Goal: Task Accomplishment & Management: Complete application form

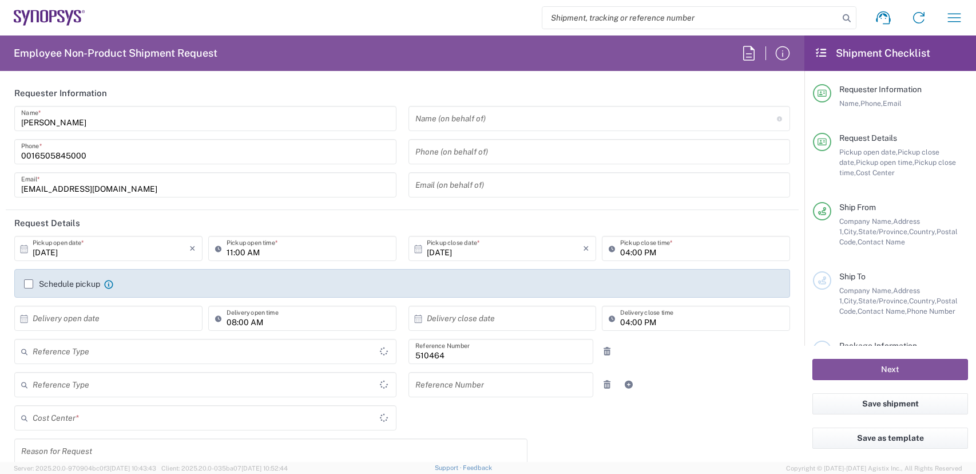
type input "Department"
type input "[GEOGRAPHIC_DATA]"
type input "US01, SG, MSIP2, R&D 510464"
type input "Delivered at Place"
type input "[US_STATE]"
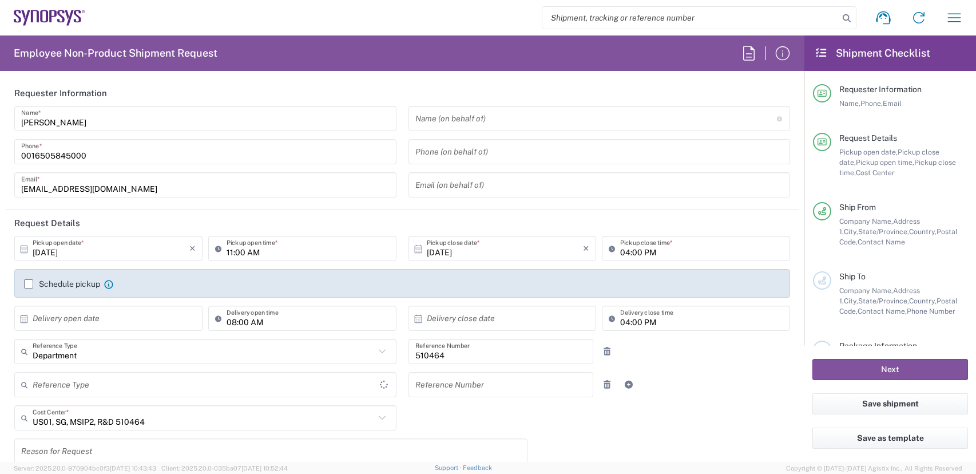
type input "[GEOGRAPHIC_DATA]"
type input "Hillsboro US03"
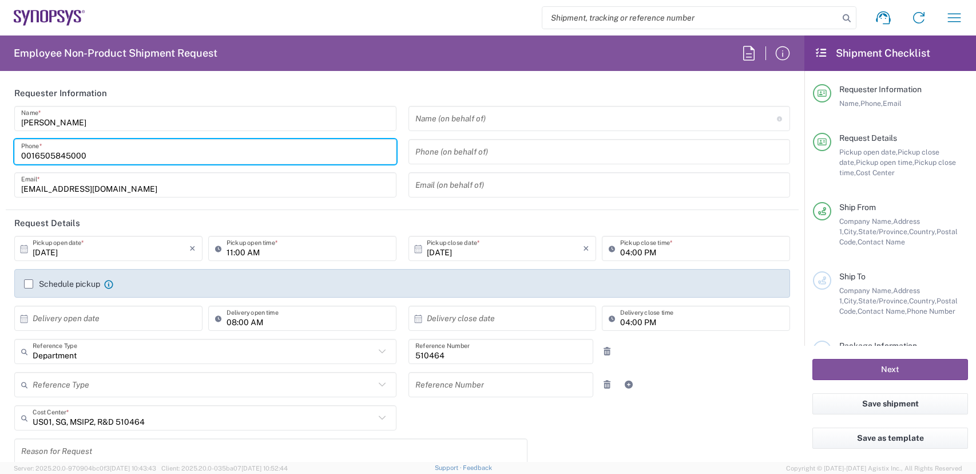
drag, startPoint x: -33, startPoint y: 117, endPoint x: -33, endPoint y: 98, distance: 18.9
click at [0, 98] on html "Shipment request Shipment tracking Employee non-product shipment request My shi…" at bounding box center [488, 237] width 976 height 474
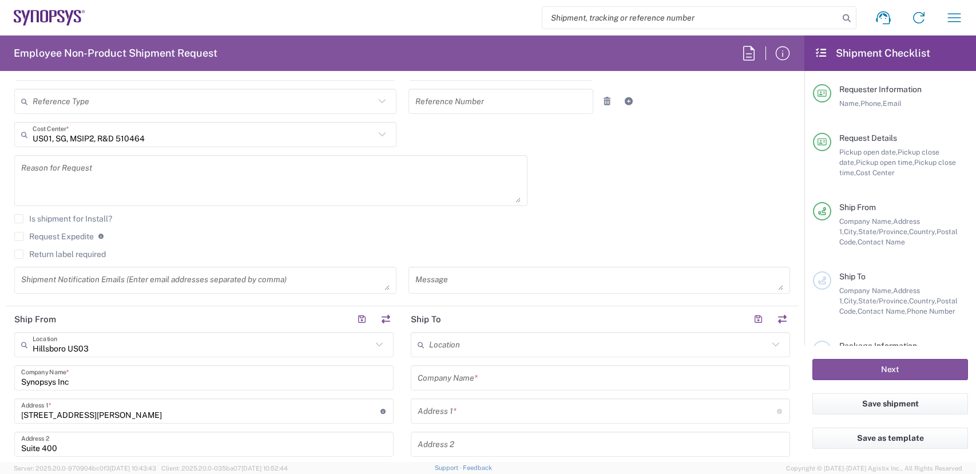
scroll to position [286, 0]
type input "[PHONE_NUMBER]"
click at [18, 237] on label "Request Expedite" at bounding box center [54, 233] width 80 height 9
click at [19, 233] on input "Request Expedite" at bounding box center [19, 233] width 0 height 0
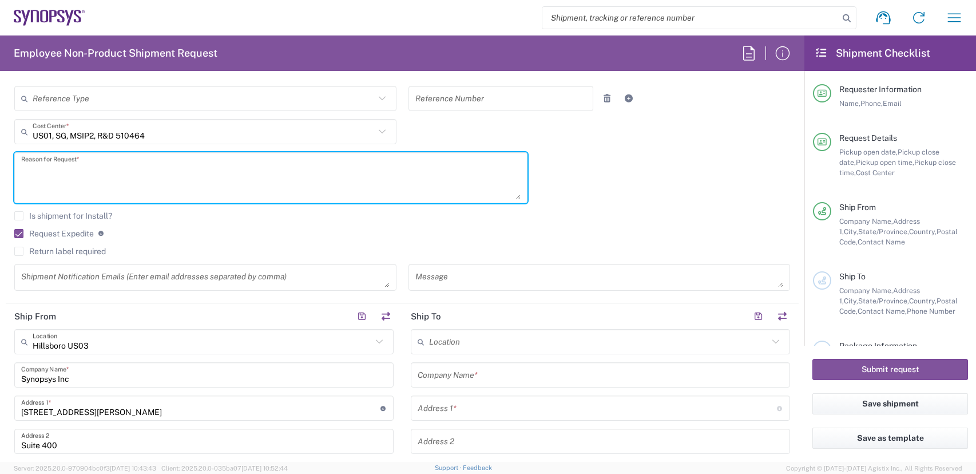
drag, startPoint x: 86, startPoint y: 180, endPoint x: 142, endPoint y: 184, distance: 55.7
click at [87, 180] on textarea at bounding box center [270, 178] width 499 height 44
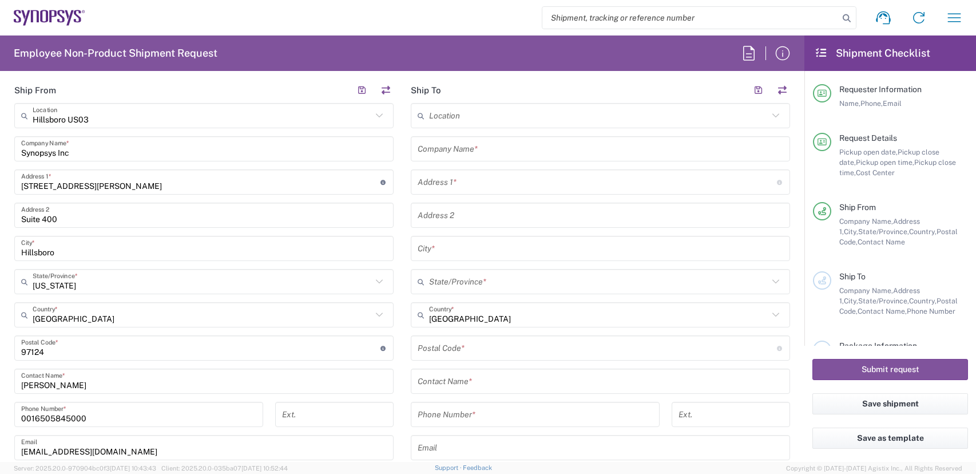
scroll to position [515, 0]
type textarea "These boards are anticipated to support customer facing initiatives. Internatio…"
click at [0, 351] on html "Shipment request Shipment tracking Employee non-product shipment request My shi…" at bounding box center [488, 237] width 976 height 474
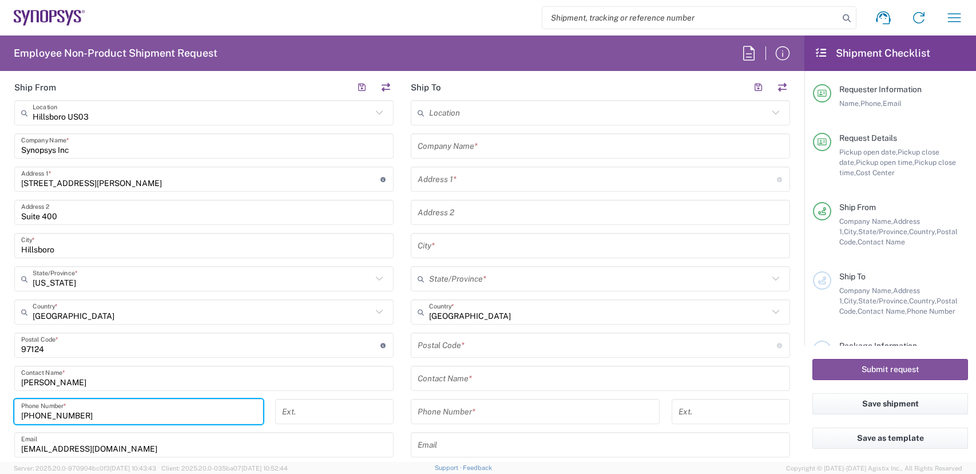
type input "[PHONE_NUMBER]"
click at [478, 116] on input "text" at bounding box center [598, 113] width 339 height 20
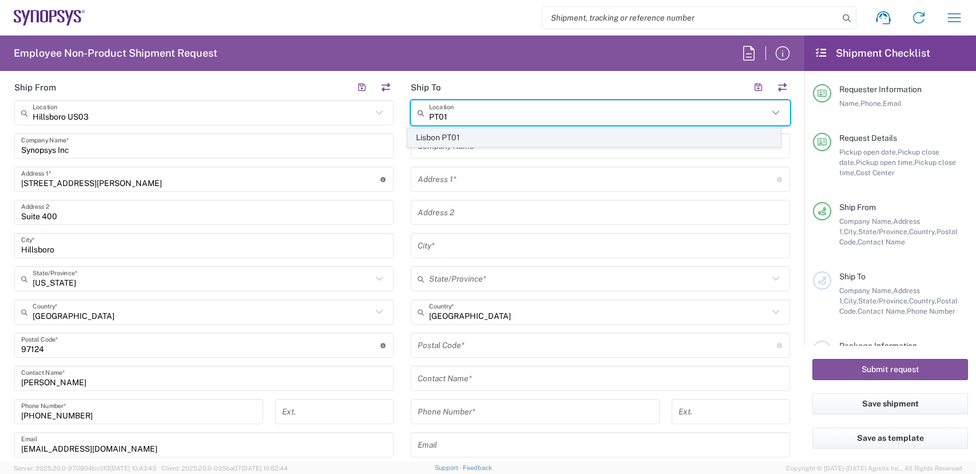
click at [461, 141] on span "Lisbon PT01" at bounding box center [594, 138] width 373 height 18
type input "Lisbon PT01"
type input "SNPS, [GEOGRAPHIC_DATA] Unipessoal, Lda."
type input "[GEOGRAPHIC_DATA]"
type input "Piso 2"
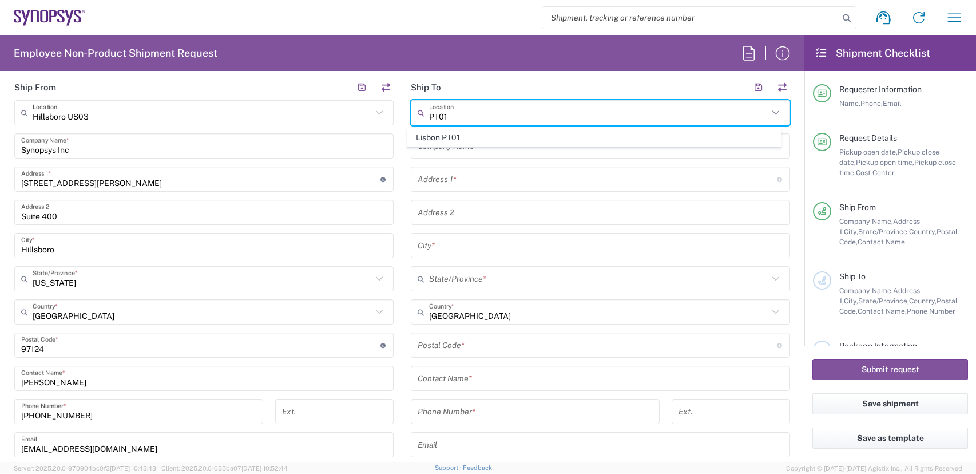
type input "Porto Salvo"
type input "[GEOGRAPHIC_DATA]"
type input "2740-267"
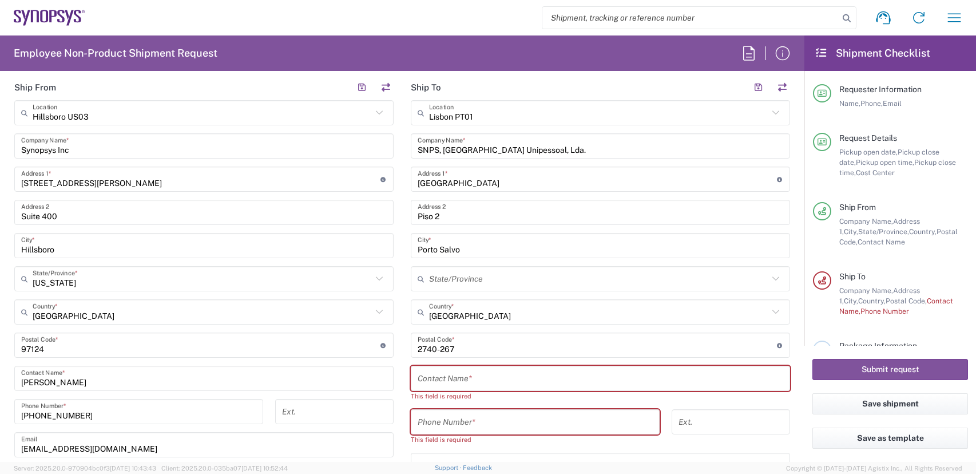
click at [477, 375] on input "text" at bounding box center [601, 378] width 366 height 20
paste input "[PERSON_NAME]"
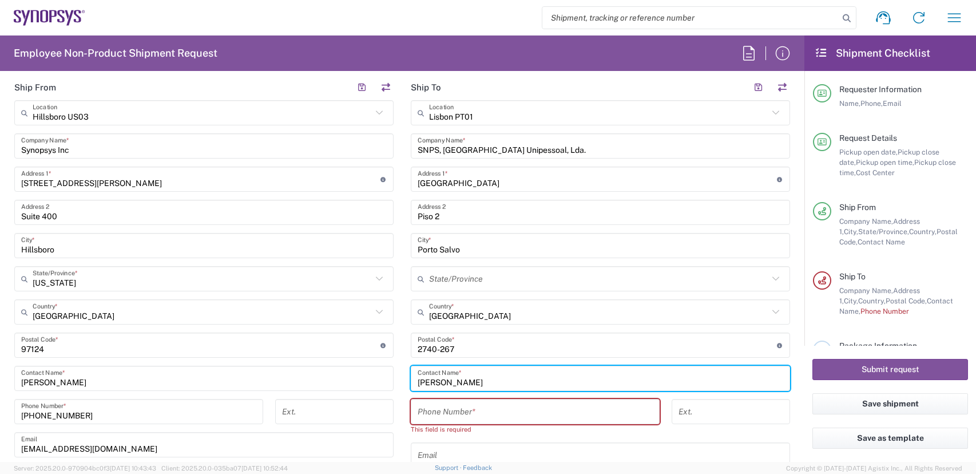
type input "[PERSON_NAME]"
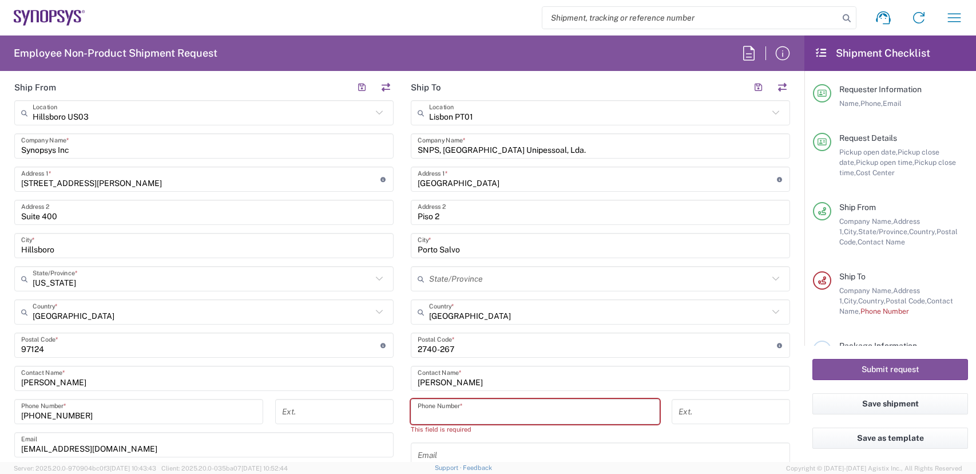
click at [473, 415] on input "tel" at bounding box center [535, 412] width 235 height 20
paste input "[PHONE_NUMBER]"
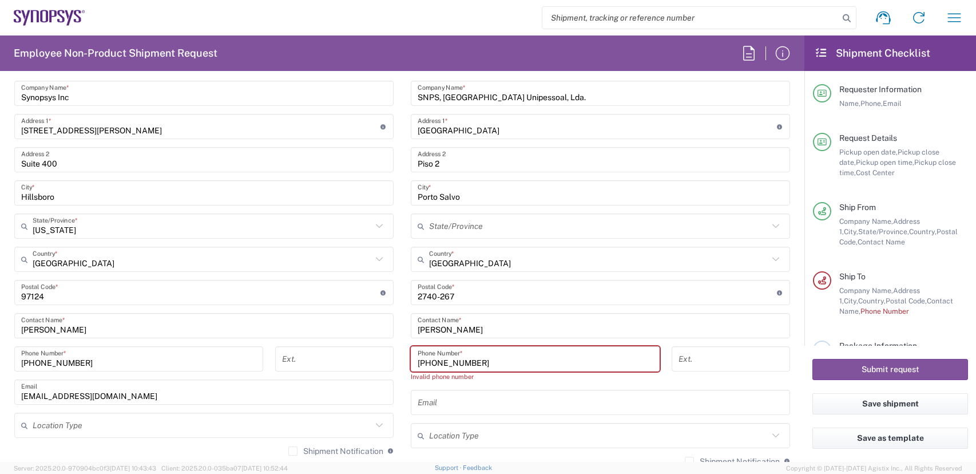
scroll to position [687, 0]
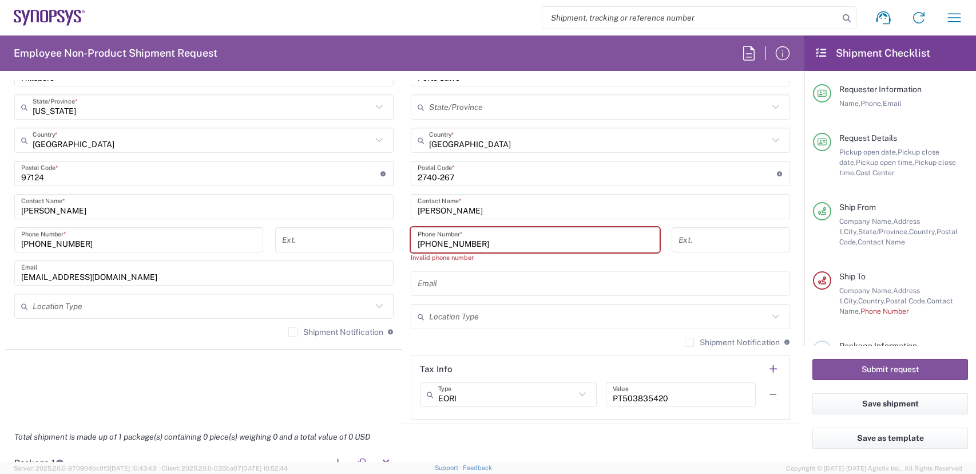
click at [433, 241] on input "[PHONE_NUMBER]" at bounding box center [535, 240] width 235 height 20
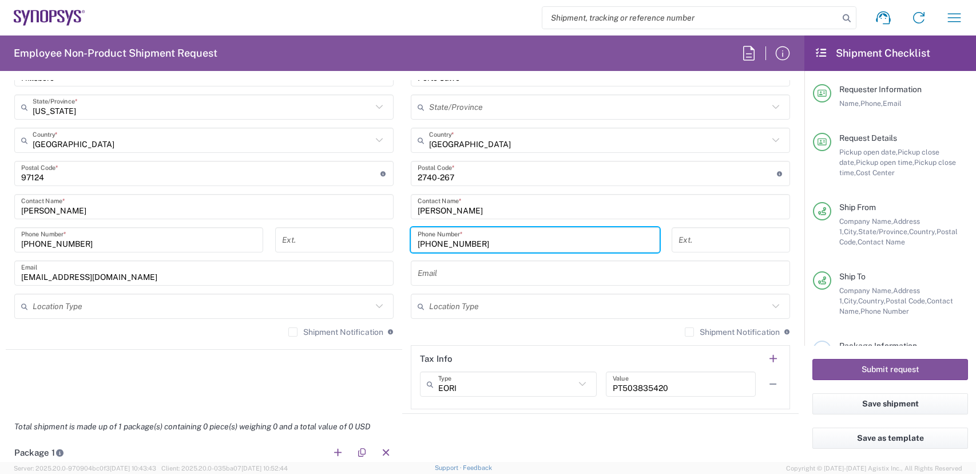
type input "[PHONE_NUMBER]"
click at [445, 275] on input "text" at bounding box center [601, 273] width 366 height 20
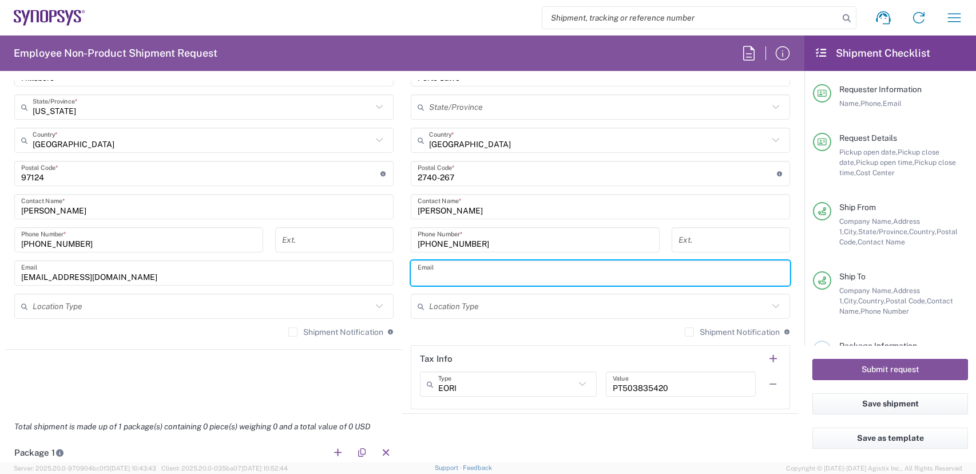
paste input "[EMAIL_ADDRESS][DOMAIN_NAME]"
type input "[EMAIL_ADDRESS][DOMAIN_NAME]"
click at [685, 328] on label "Shipment Notification" at bounding box center [732, 331] width 95 height 9
click at [689, 332] on input "Shipment Notification" at bounding box center [689, 332] width 0 height 0
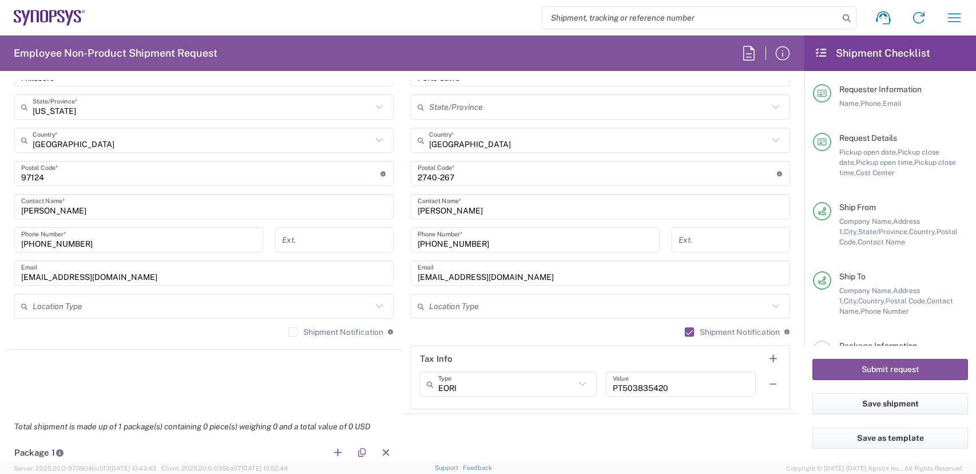
click at [289, 330] on label "Shipment Notification" at bounding box center [335, 331] width 95 height 9
click at [293, 332] on input "Shipment Notification" at bounding box center [293, 332] width 0 height 0
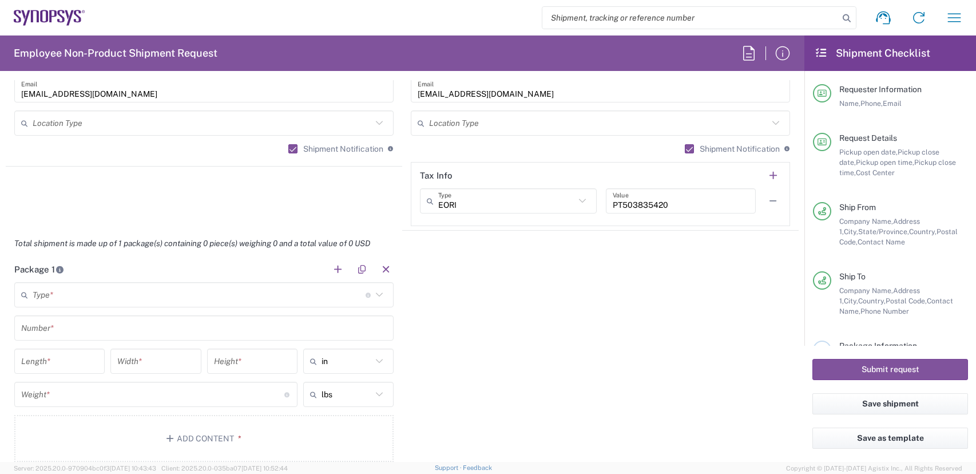
scroll to position [973, 0]
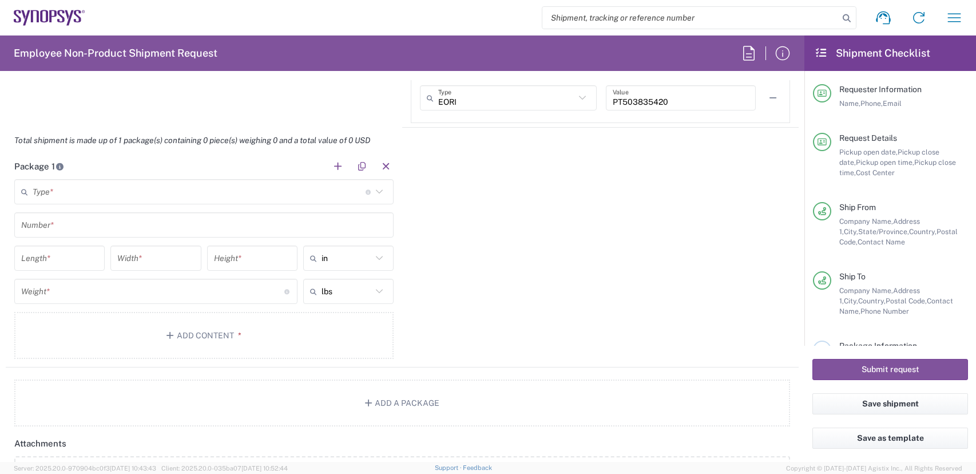
click at [220, 195] on input "text" at bounding box center [199, 192] width 333 height 20
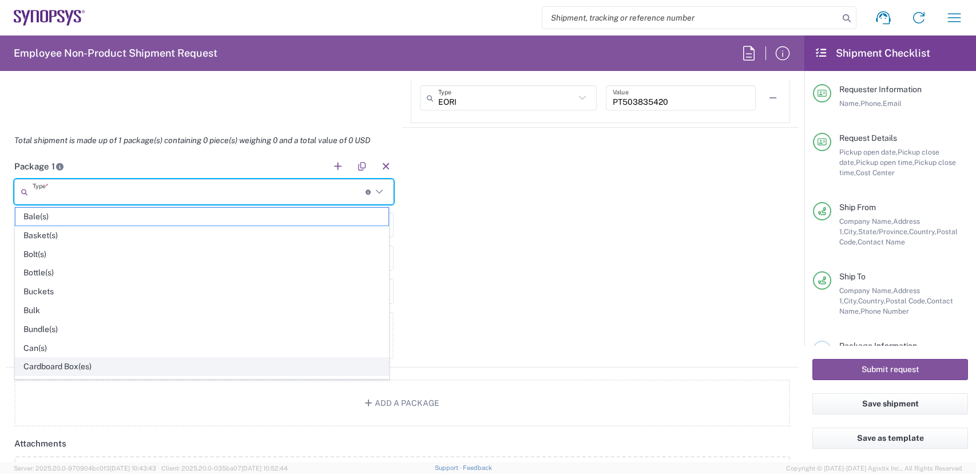
click at [76, 366] on span "Cardboard Box(es)" at bounding box center [201, 367] width 373 height 18
type input "Cardboard Box(es)"
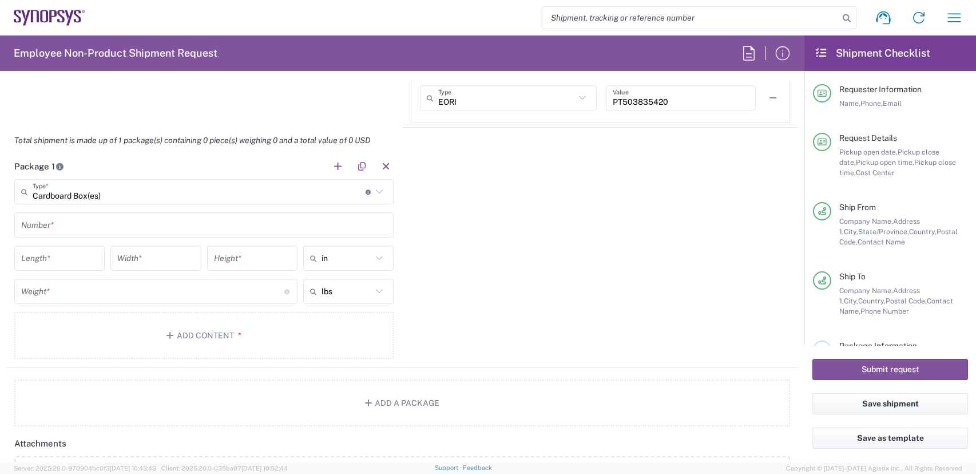
click at [228, 228] on input "text" at bounding box center [204, 225] width 366 height 20
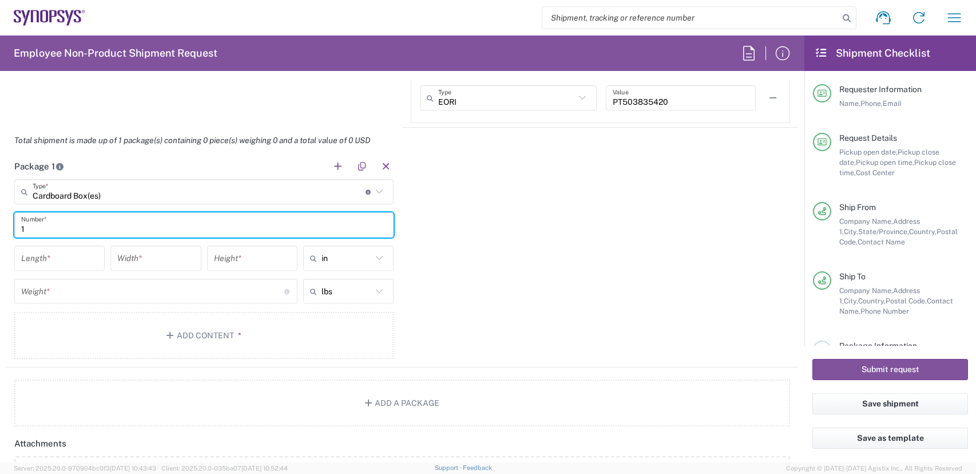
type input "1"
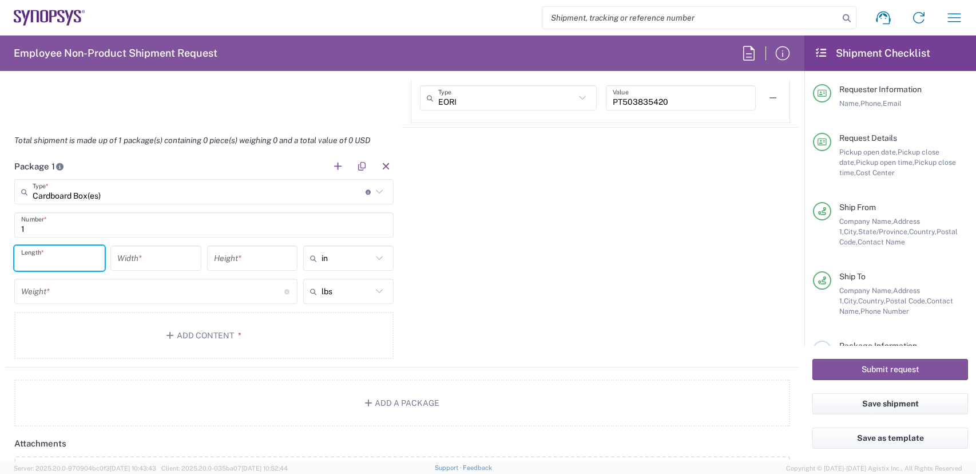
click at [60, 266] on input "number" at bounding box center [59, 258] width 77 height 20
type input "16"
click at [149, 257] on input "number" at bounding box center [155, 258] width 77 height 20
type input "13"
click at [248, 261] on input "number" at bounding box center [252, 258] width 77 height 20
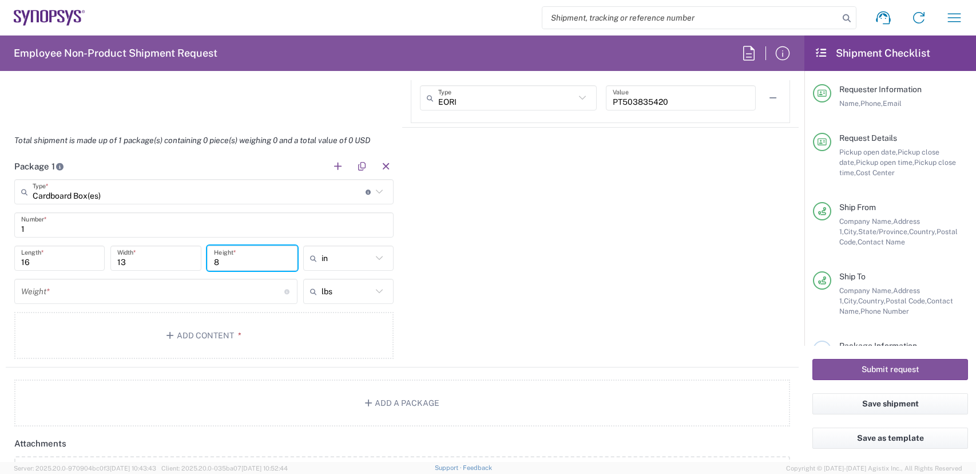
type input "8"
click at [132, 290] on input "number" at bounding box center [152, 291] width 263 height 20
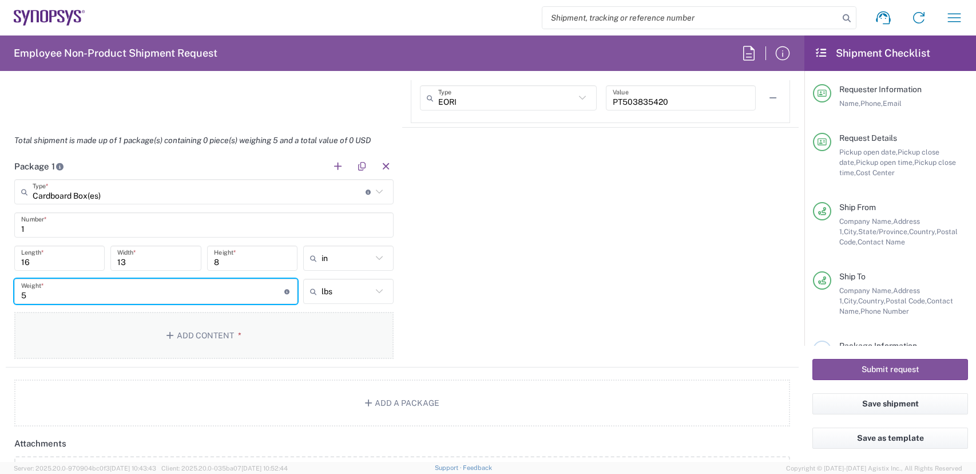
type input "5"
click at [184, 330] on button "Add Content *" at bounding box center [203, 335] width 379 height 47
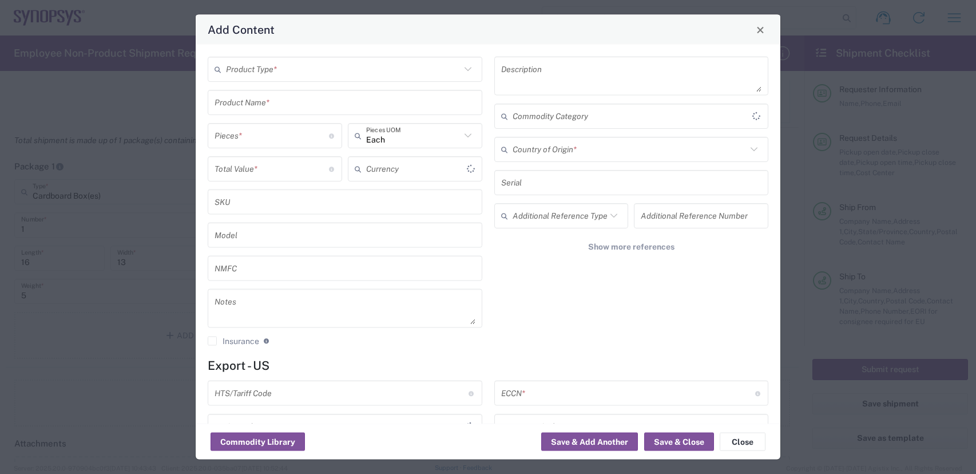
click at [317, 68] on input "text" at bounding box center [343, 69] width 235 height 20
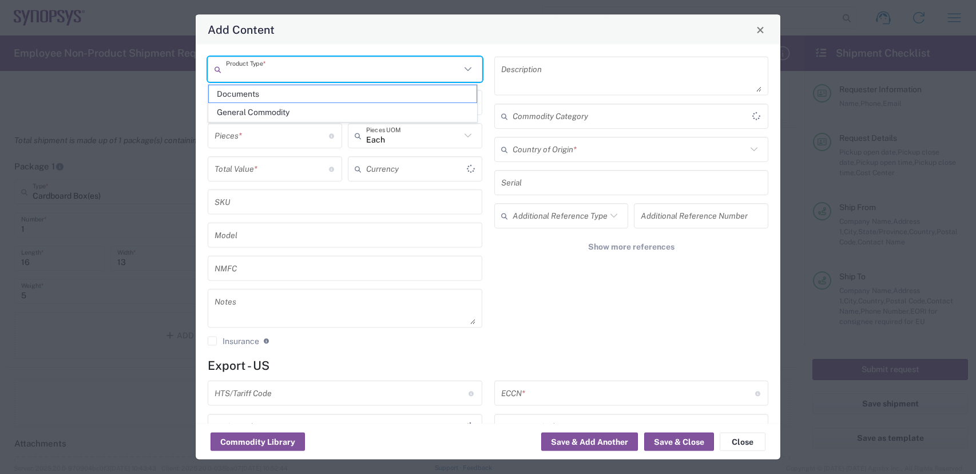
type input "US Dollar"
click at [284, 110] on span "General Commodity" at bounding box center [343, 113] width 268 height 18
type input "General Commodity"
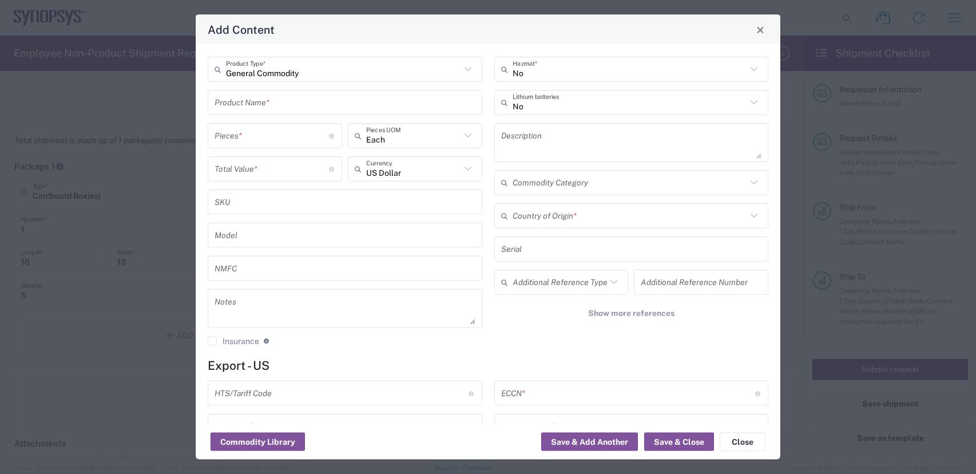
click at [284, 101] on input "text" at bounding box center [345, 102] width 261 height 20
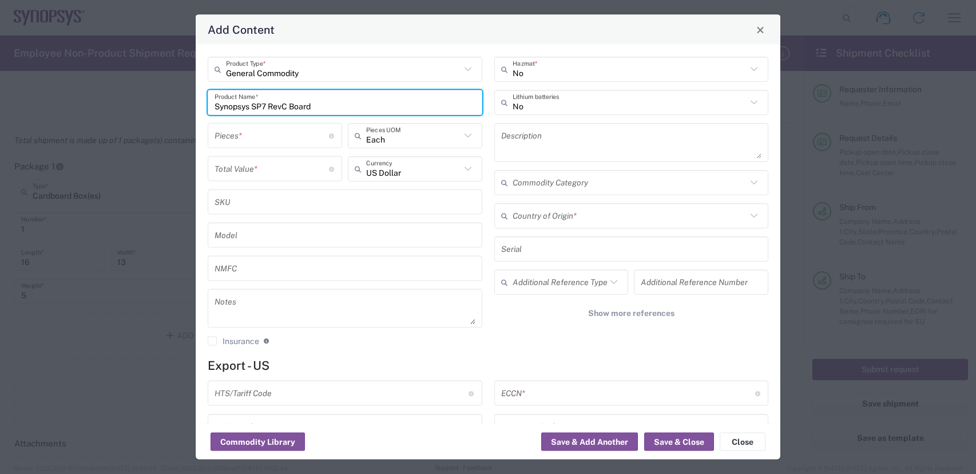
type input "Synopsys SP7 RevC Board"
click at [287, 137] on input "number" at bounding box center [272, 135] width 114 height 20
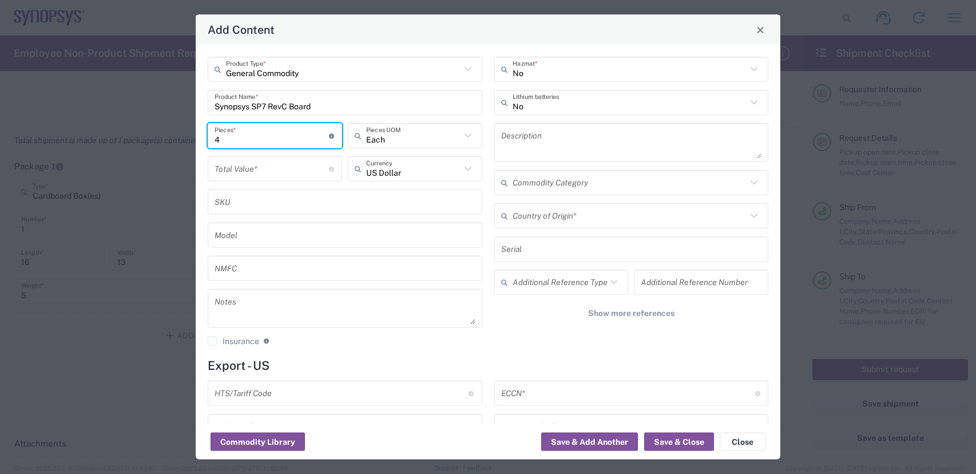
type input "4"
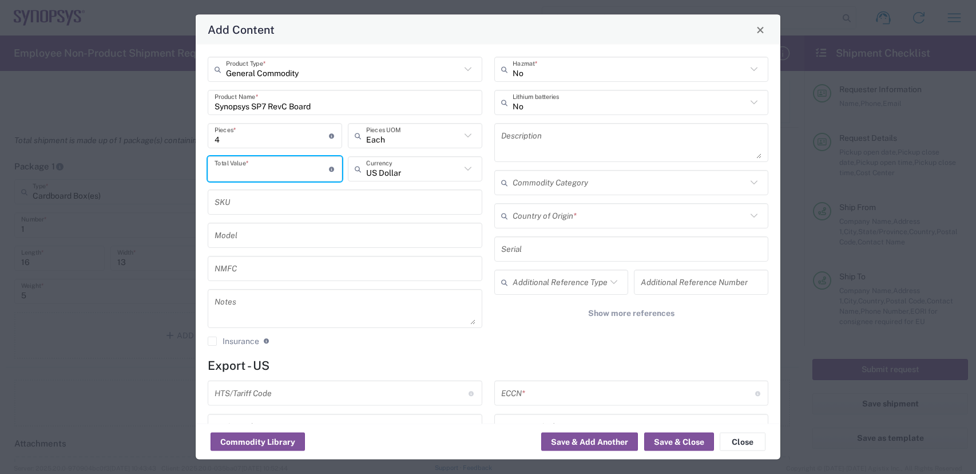
click at [280, 172] on input "number" at bounding box center [272, 168] width 114 height 20
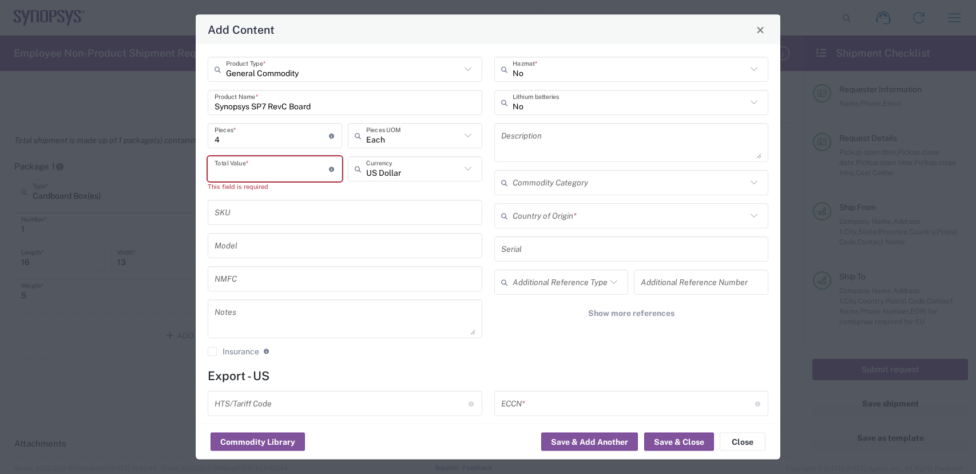
paste input "27948"
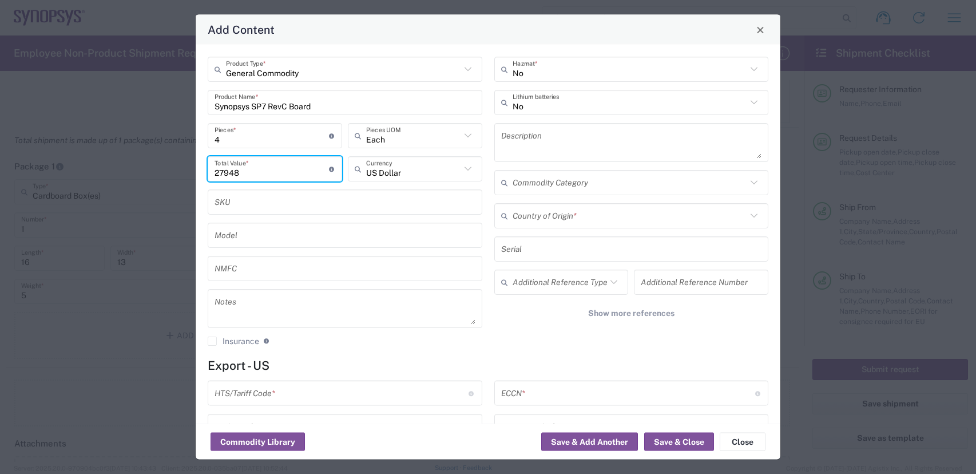
type input "27948"
click at [583, 133] on textarea at bounding box center [631, 142] width 261 height 32
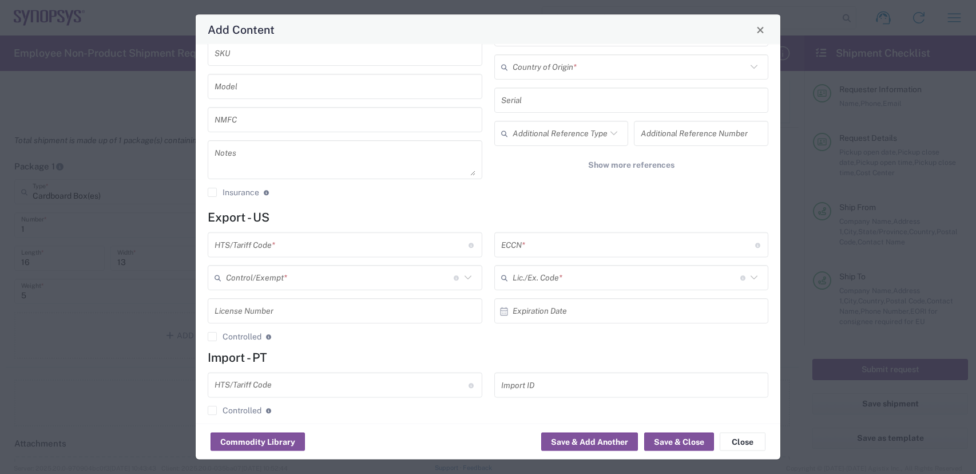
scroll to position [161, 0]
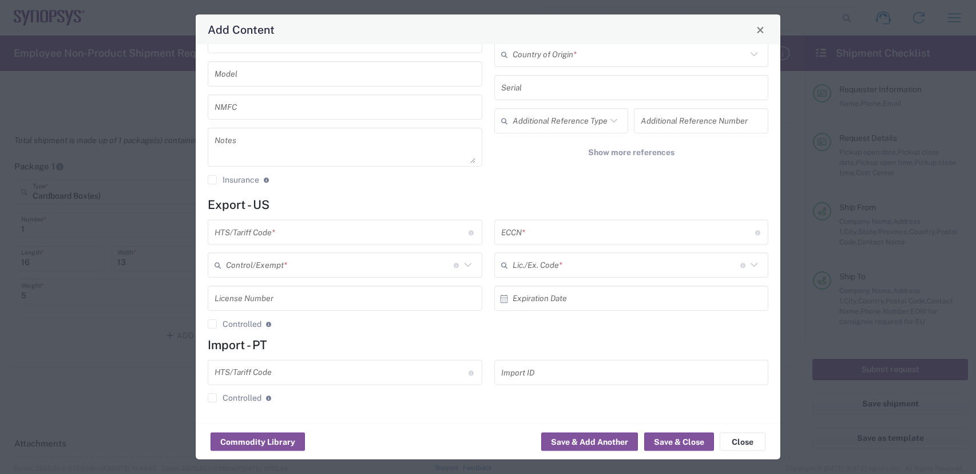
type textarea "Circuit board to test Synopsys IP"
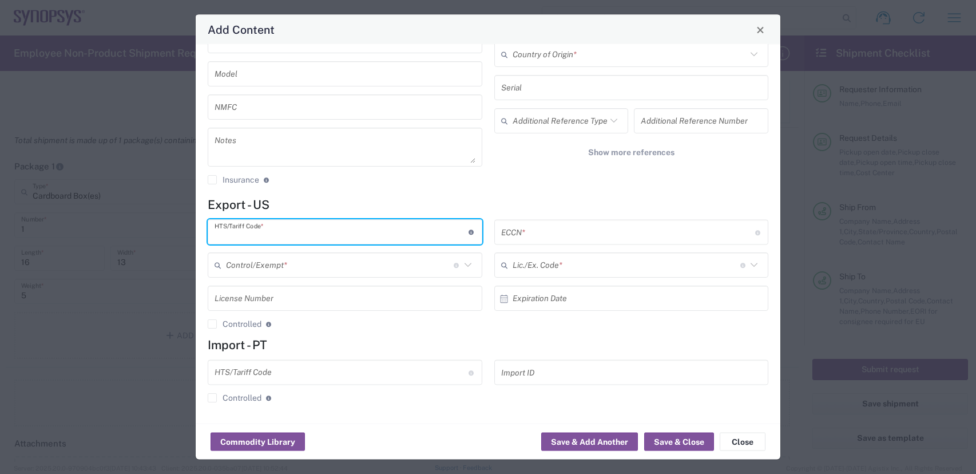
click at [320, 233] on input "text" at bounding box center [342, 232] width 254 height 20
paste input "8534.00.0020"
type input "8534.00.0020"
click at [584, 236] on input "text" at bounding box center [628, 232] width 254 height 20
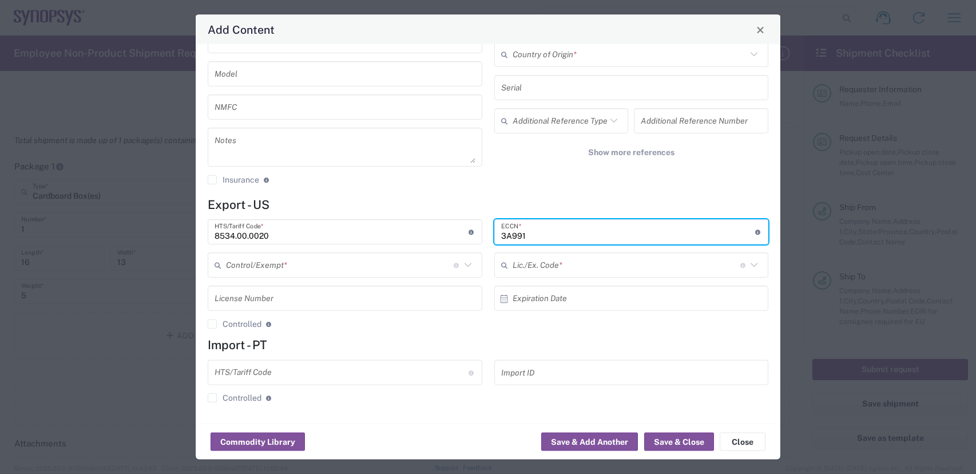
type input "3A991"
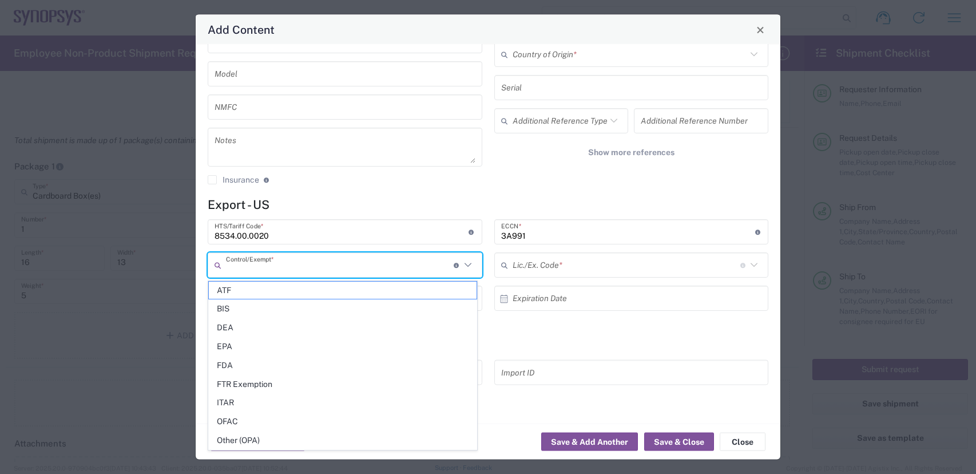
click at [398, 258] on input "text" at bounding box center [340, 265] width 228 height 20
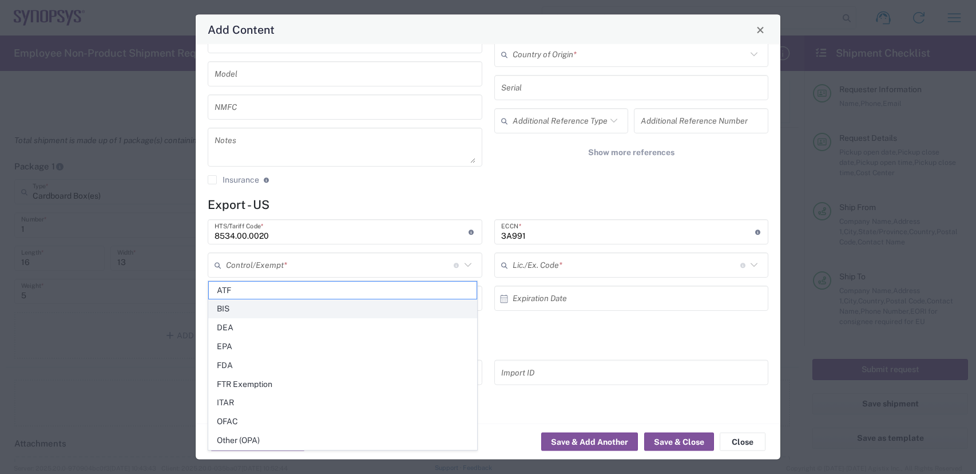
click at [257, 307] on span "BIS" at bounding box center [343, 309] width 268 height 18
type input "BIS"
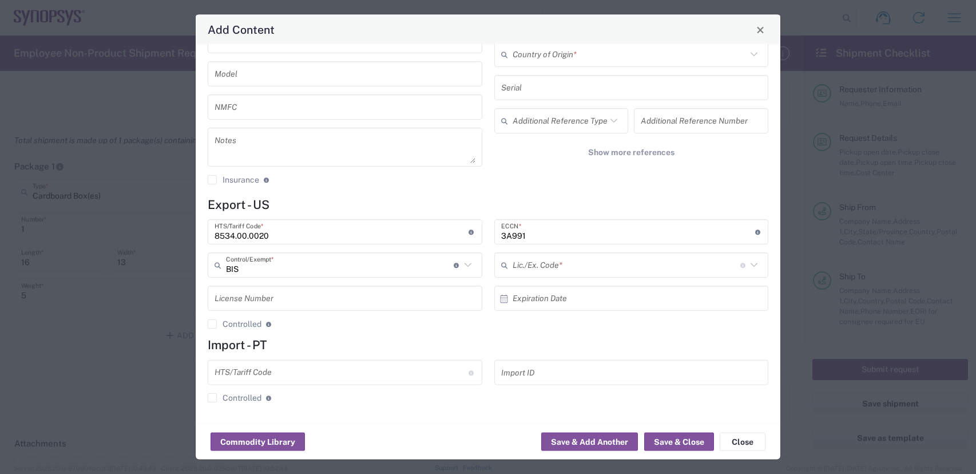
click at [561, 263] on input "text" at bounding box center [627, 265] width 228 height 20
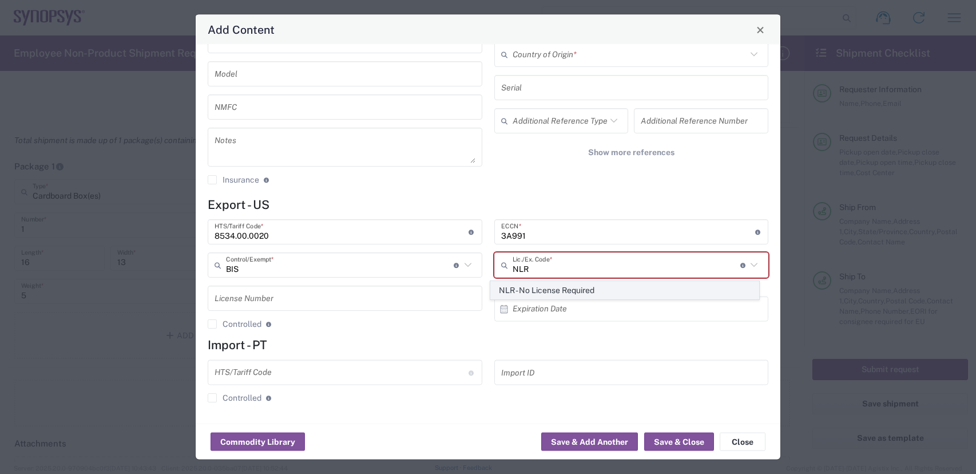
click at [618, 291] on span "NLR - No License Required" at bounding box center [625, 290] width 268 height 18
type input "NLR - No License Required"
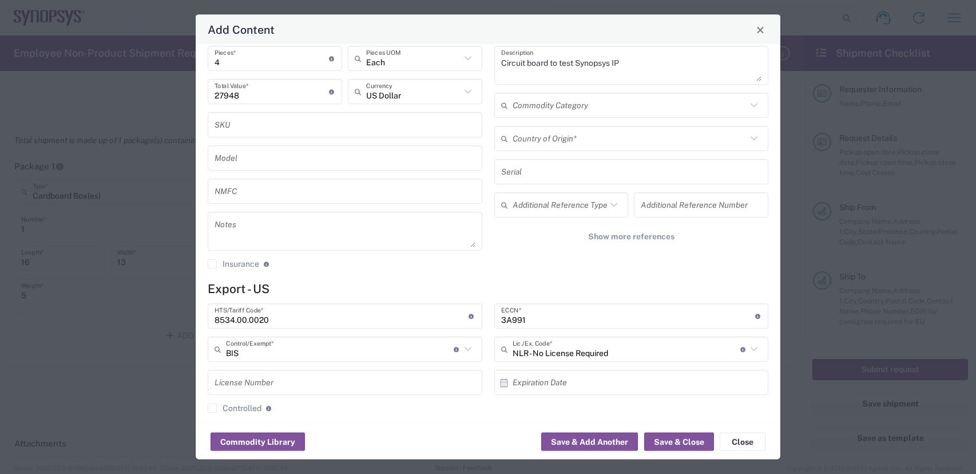
scroll to position [0, 0]
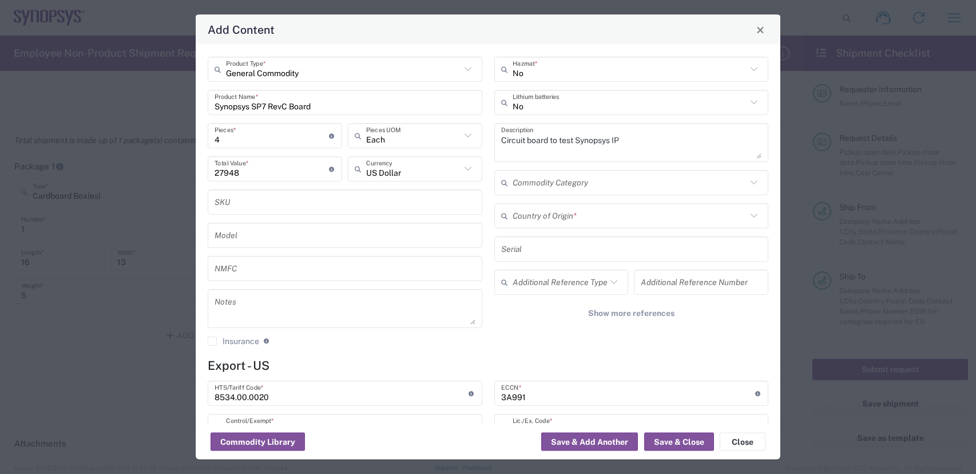
drag, startPoint x: 223, startPoint y: 141, endPoint x: 216, endPoint y: 137, distance: 7.2
click at [221, 139] on input "4" at bounding box center [272, 135] width 114 height 20
type input "1"
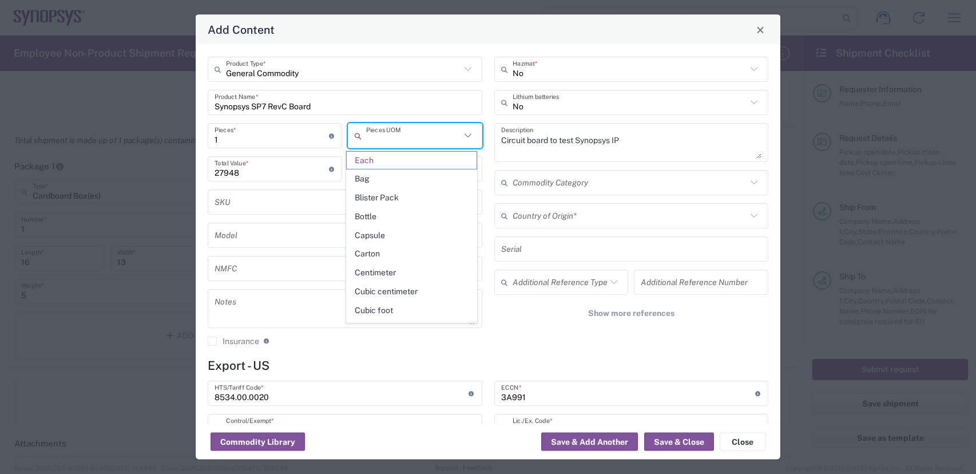
click at [275, 175] on input "27948" at bounding box center [272, 168] width 114 height 20
type input "Each"
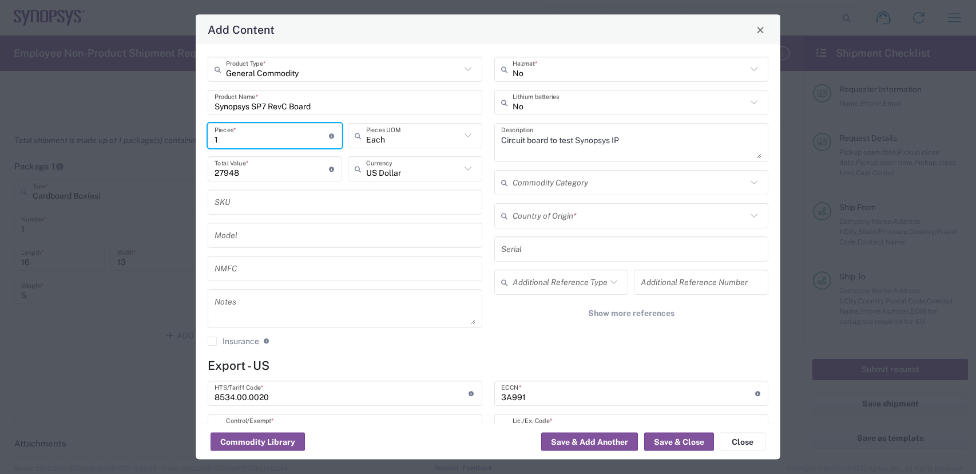
click at [249, 137] on input "1" at bounding box center [272, 135] width 114 height 20
drag, startPoint x: 249, startPoint y: 137, endPoint x: 18, endPoint y: 92, distance: 235.1
click at [69, 110] on div "Add Content General Commodity Product Type * Synopsys SP7 RevC Board Product Na…" at bounding box center [488, 237] width 976 height 474
type input "4"
type input "111792"
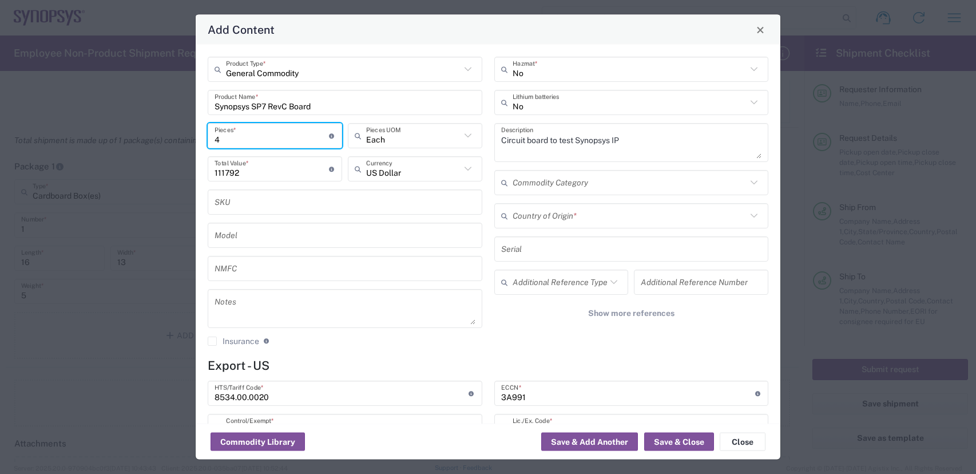
type input "4"
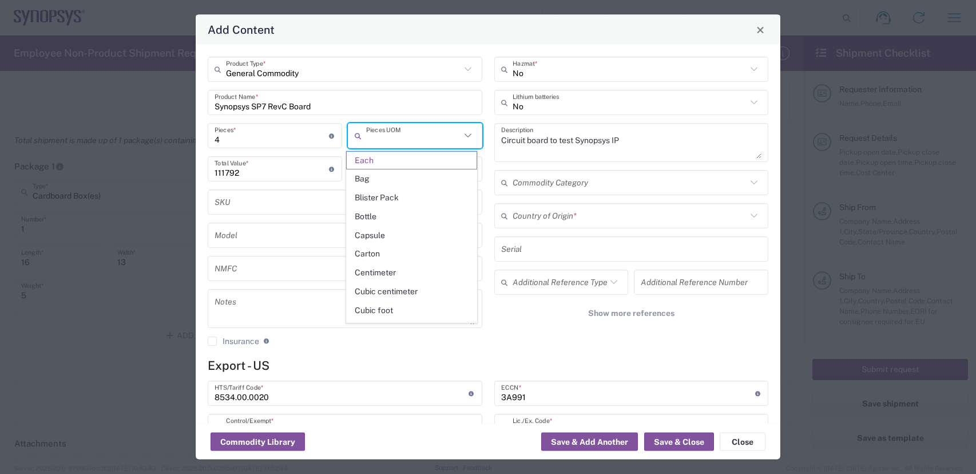
click at [281, 169] on input "111792" at bounding box center [272, 168] width 114 height 20
type input "Each"
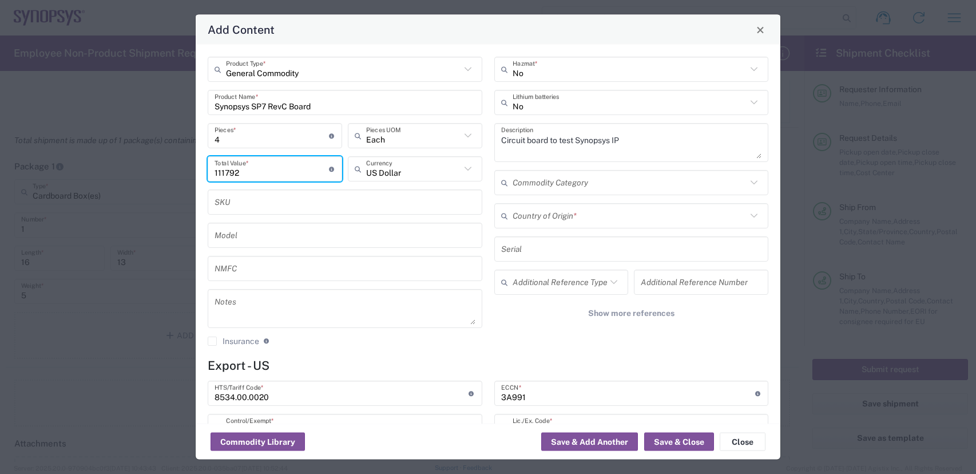
drag, startPoint x: 252, startPoint y: 172, endPoint x: 6, endPoint y: 84, distance: 260.8
click at [116, 133] on div "Add Content General Commodity Product Type * Synopsys SP7 RevC Board Product Na…" at bounding box center [488, 237] width 976 height 474
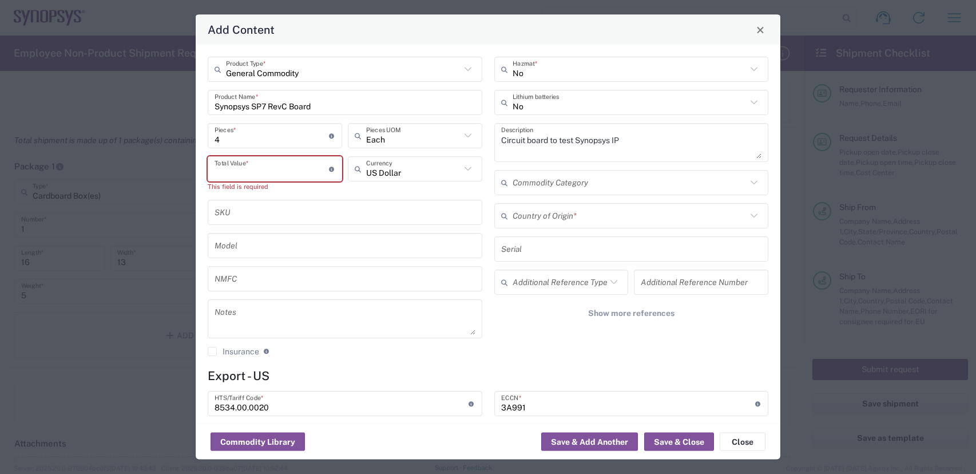
paste input "27948"
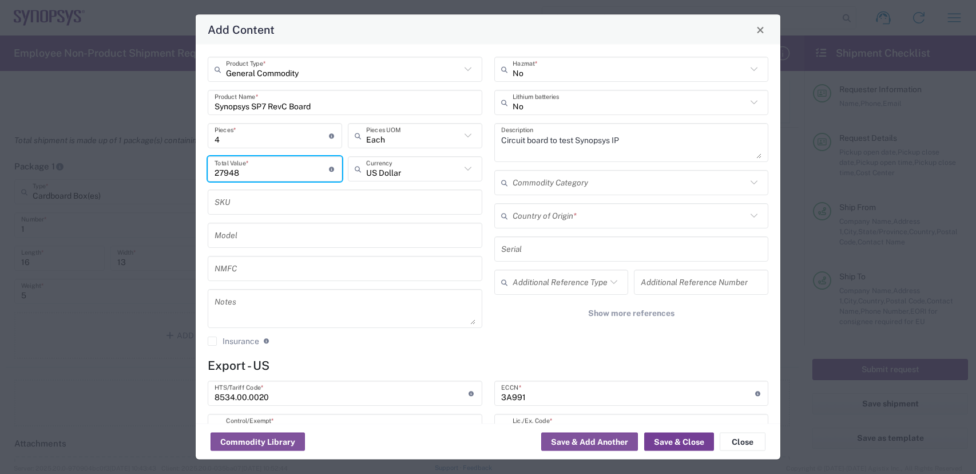
type input "27948"
drag, startPoint x: 675, startPoint y: 438, endPoint x: 556, endPoint y: 307, distance: 177.4
click at [676, 438] on button "Save & Close" at bounding box center [679, 442] width 70 height 18
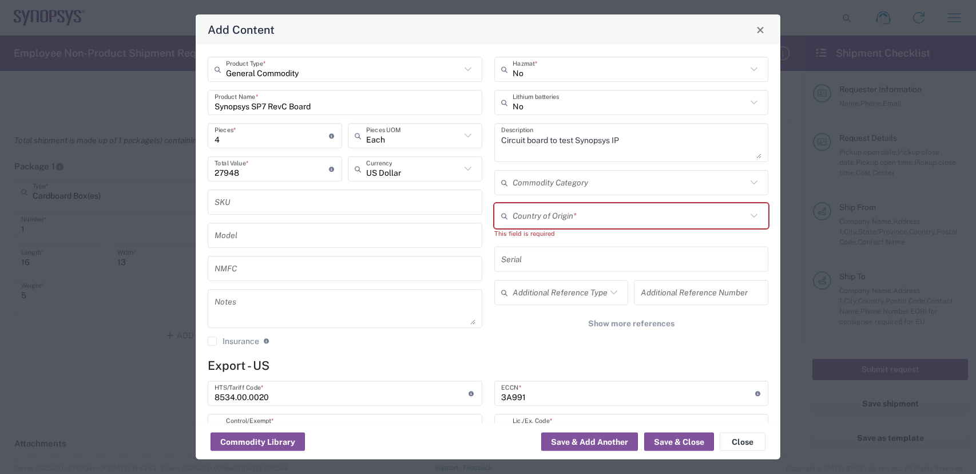
click at [632, 225] on div "Country of Origin *" at bounding box center [631, 215] width 275 height 25
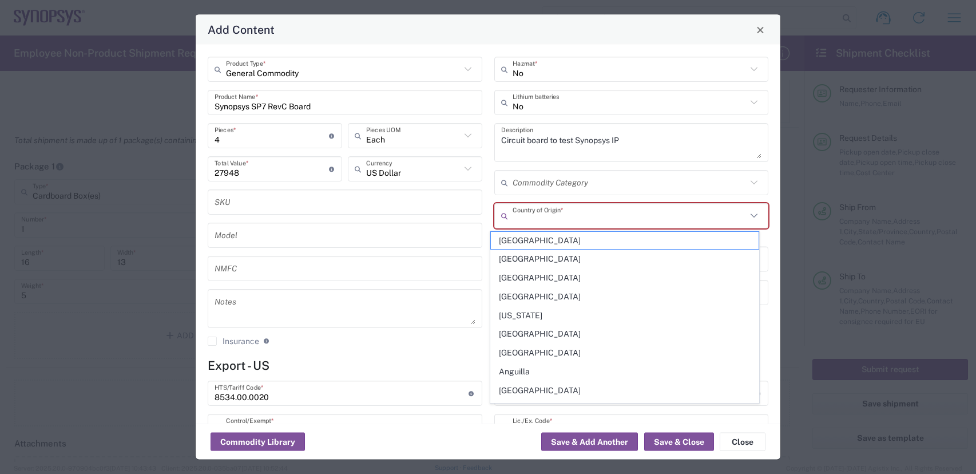
click at [633, 208] on input "text" at bounding box center [630, 215] width 235 height 20
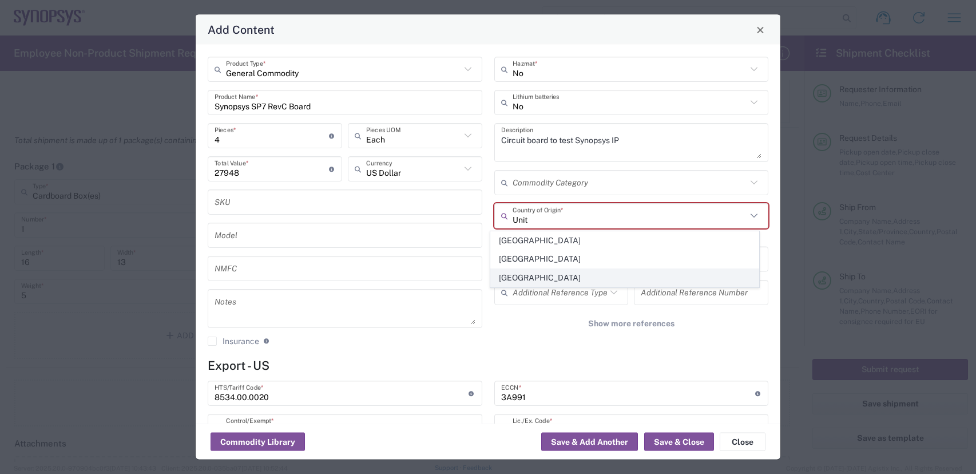
click at [545, 274] on span "[GEOGRAPHIC_DATA]" at bounding box center [625, 278] width 268 height 18
type input "[GEOGRAPHIC_DATA]"
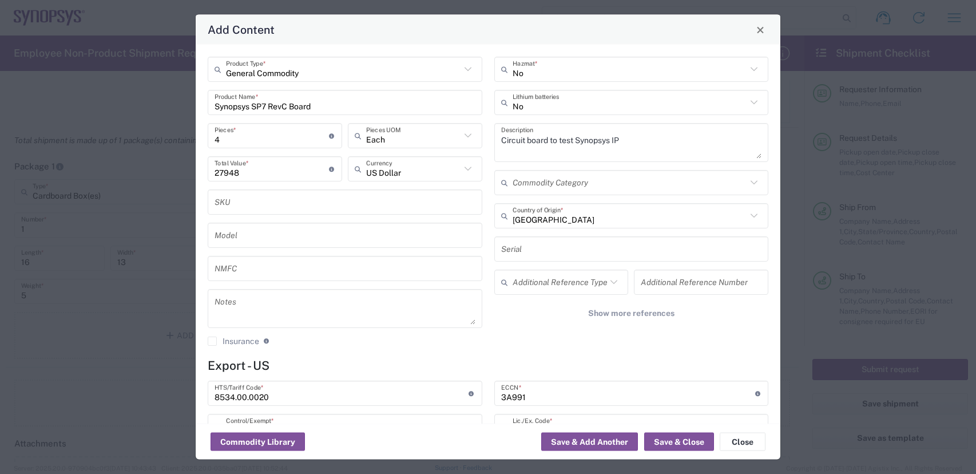
scroll to position [161, 0]
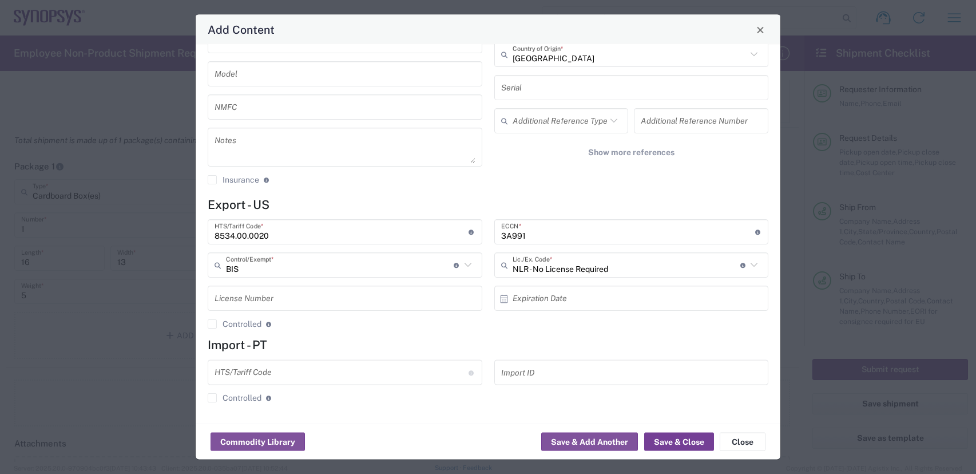
drag, startPoint x: 677, startPoint y: 442, endPoint x: 653, endPoint y: 429, distance: 27.6
click at [677, 441] on button "Save & Close" at bounding box center [679, 442] width 70 height 18
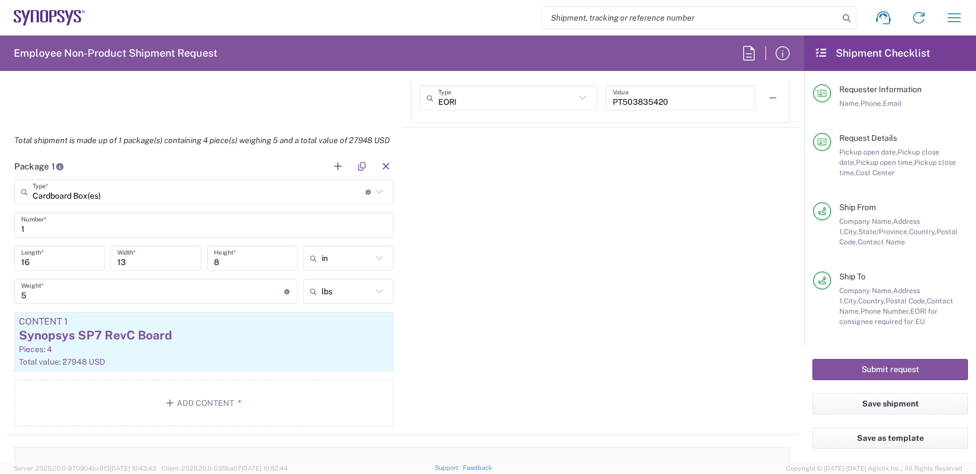
scroll to position [1201, 0]
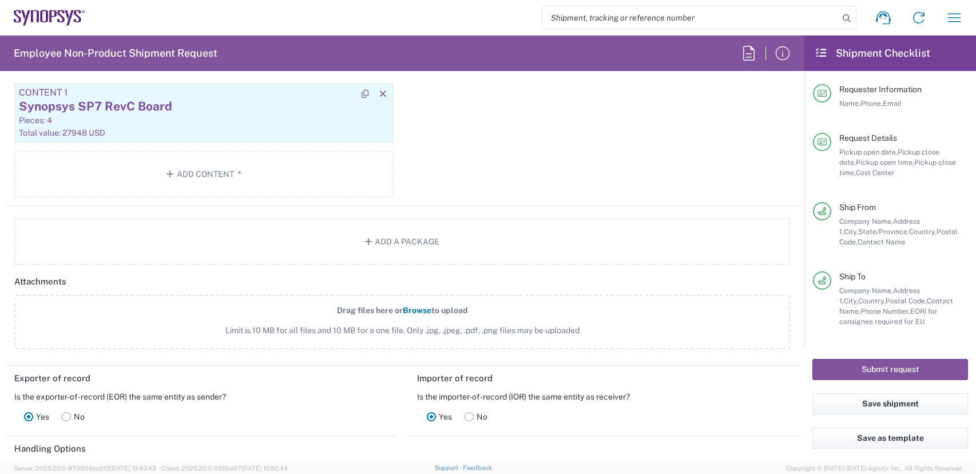
click at [160, 128] on div "Total value: 27948 USD" at bounding box center [204, 133] width 370 height 10
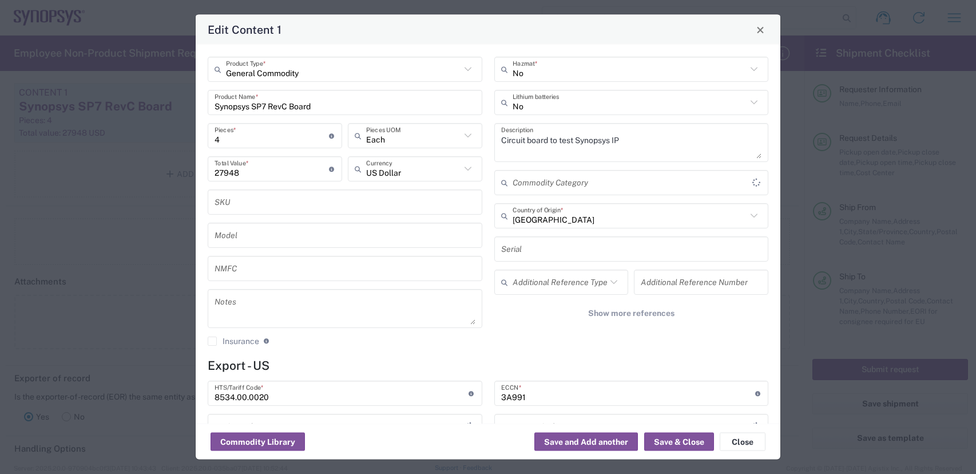
click at [45, 134] on div "Edit Content 1 General Commodity Product Type * Synopsys SP7 RevC Board Product…" at bounding box center [488, 237] width 976 height 474
paste input "3068"
type input "30688"
type input "BIS"
type input "NLR - No License Required"
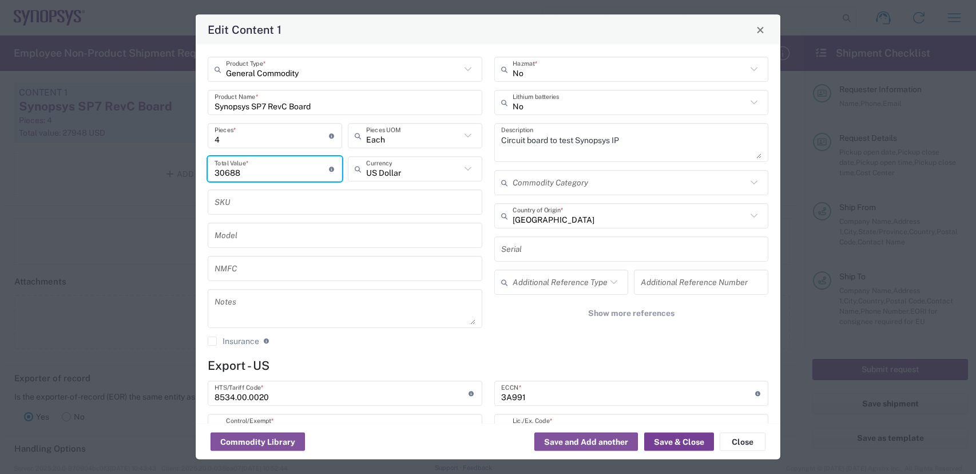
type input "30688"
click at [702, 443] on button "Save & Close" at bounding box center [679, 442] width 70 height 18
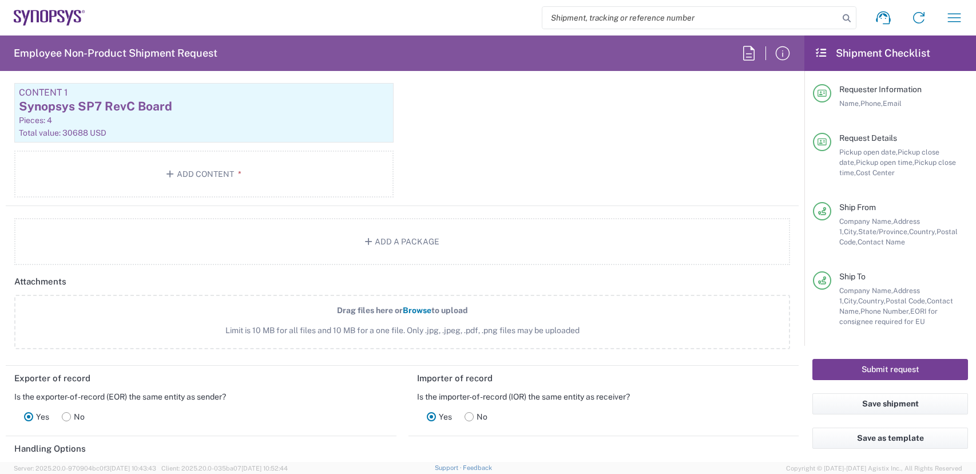
click at [877, 362] on button "Submit request" at bounding box center [890, 369] width 156 height 21
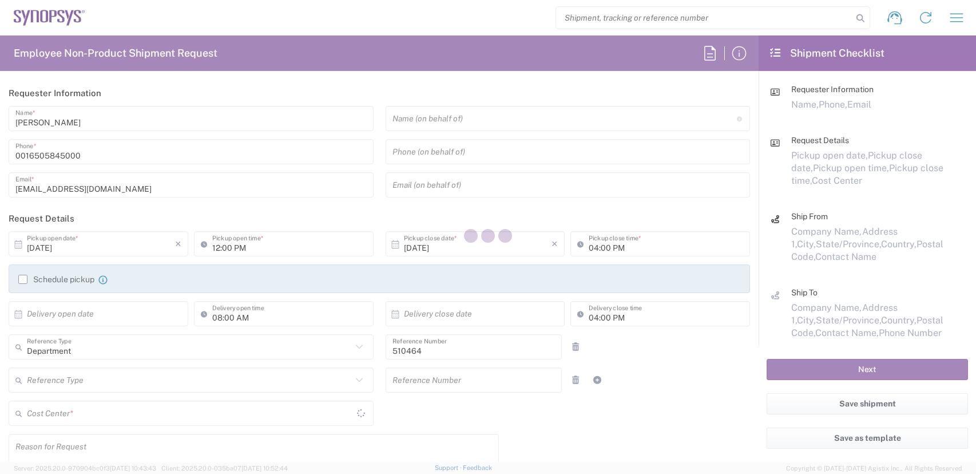
type input "US01, SG, MSIP2, R&D 510464"
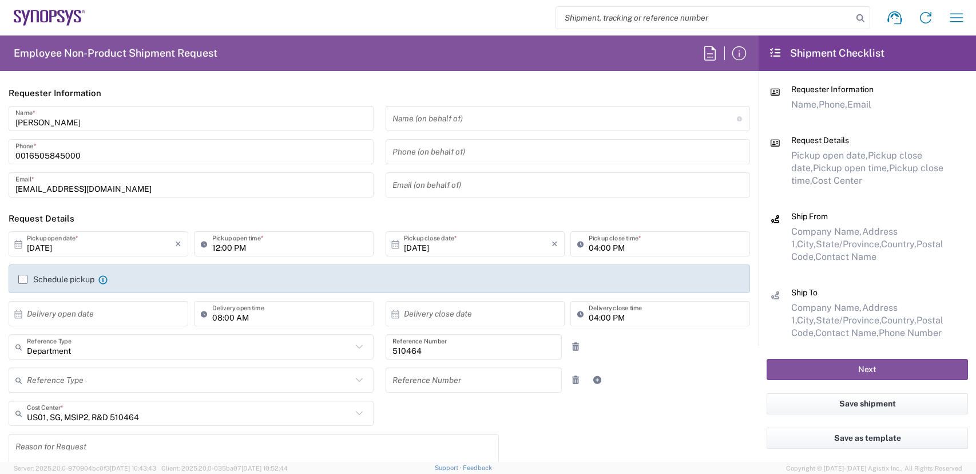
type input "[US_STATE]"
